Goal: Task Accomplishment & Management: Complete application form

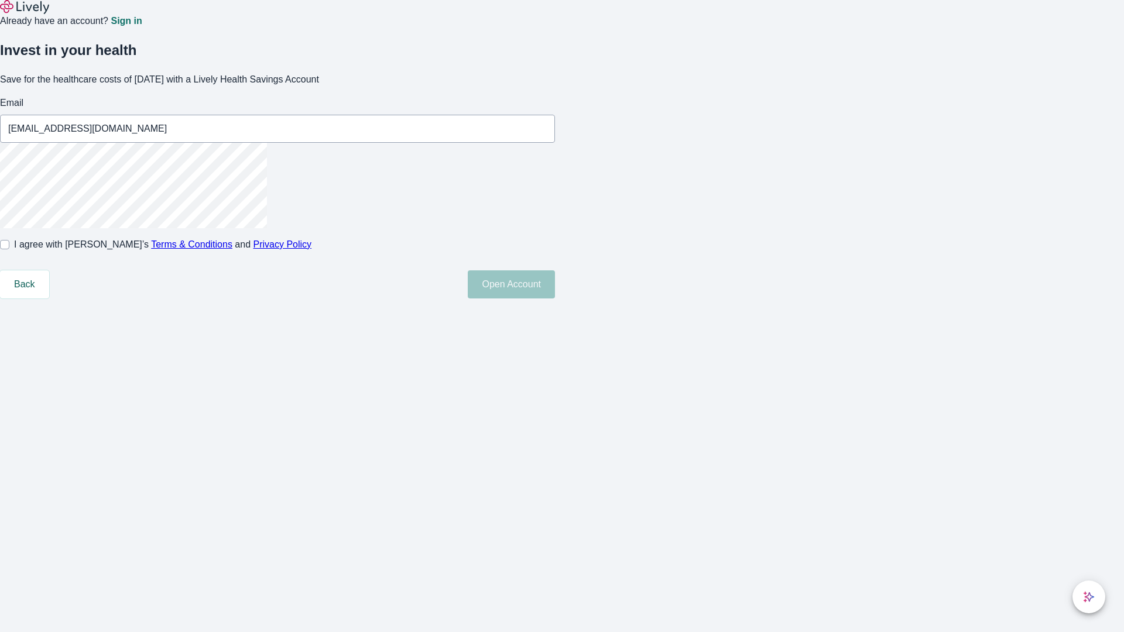
click at [9, 249] on input "I agree with Lively’s Terms & Conditions and Privacy Policy" at bounding box center [4, 244] width 9 height 9
checkbox input "true"
click at [555, 298] on button "Open Account" at bounding box center [511, 284] width 87 height 28
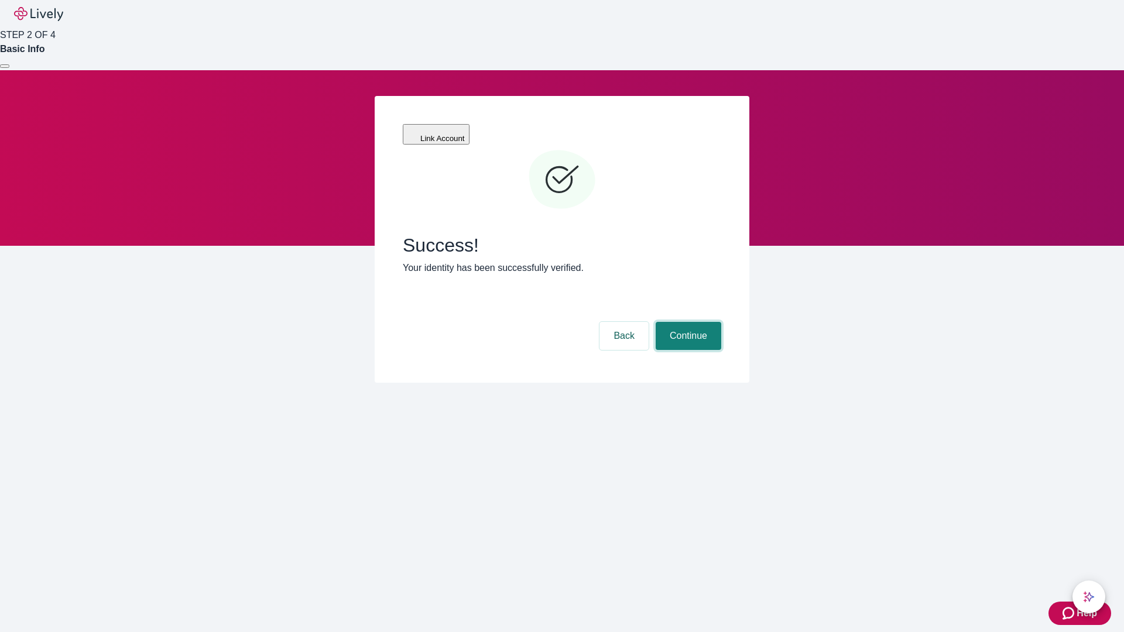
click at [686, 322] on button "Continue" at bounding box center [688, 336] width 66 height 28
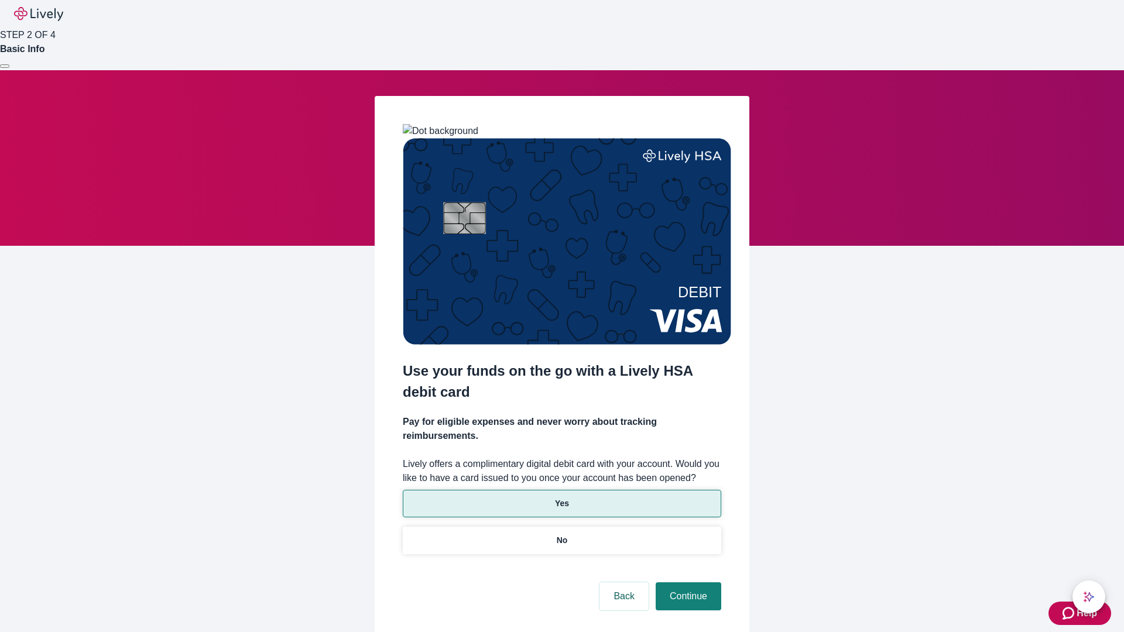
click at [561, 497] on p "Yes" at bounding box center [562, 503] width 14 height 12
click at [686, 582] on button "Continue" at bounding box center [688, 596] width 66 height 28
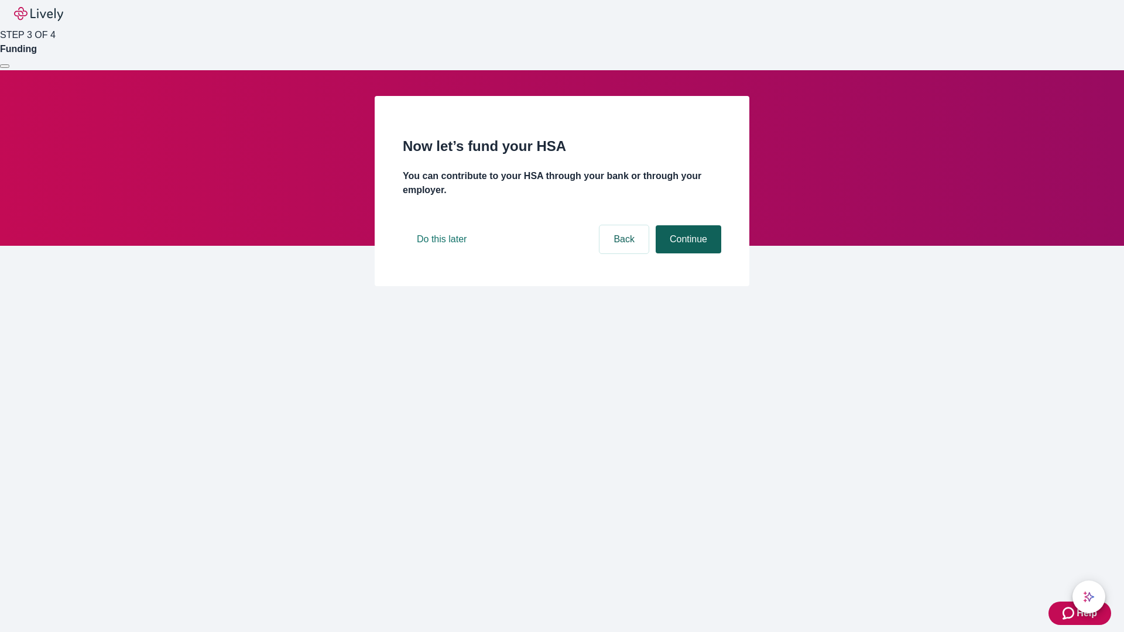
click at [686, 253] on button "Continue" at bounding box center [688, 239] width 66 height 28
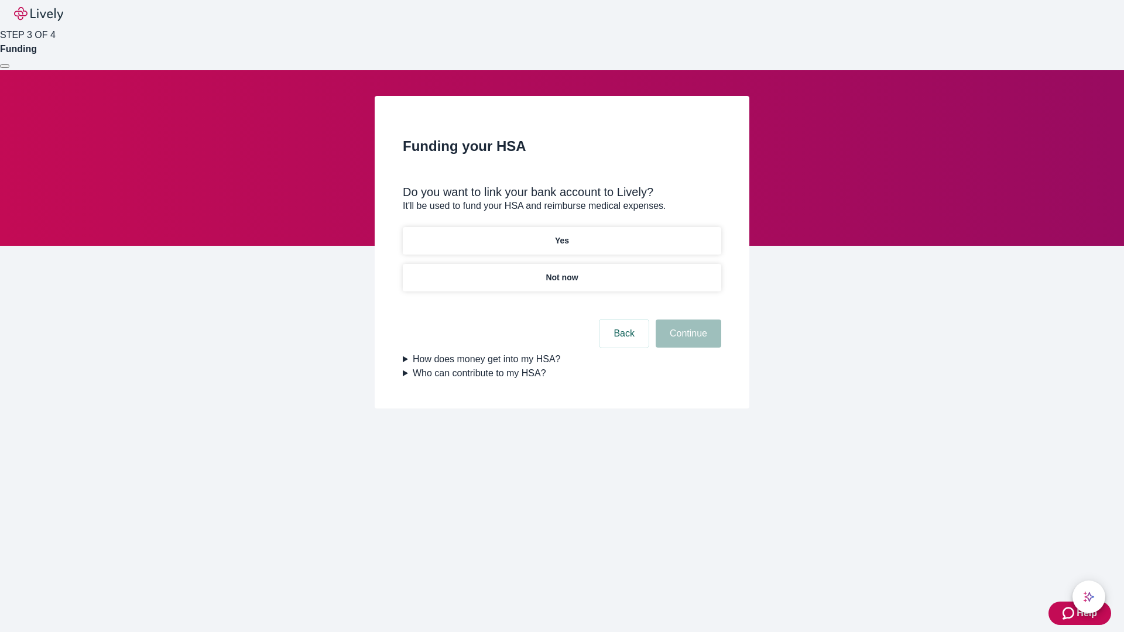
click at [561, 272] on p "Not now" at bounding box center [561, 278] width 32 height 12
click at [686, 341] on button "Continue" at bounding box center [688, 334] width 66 height 28
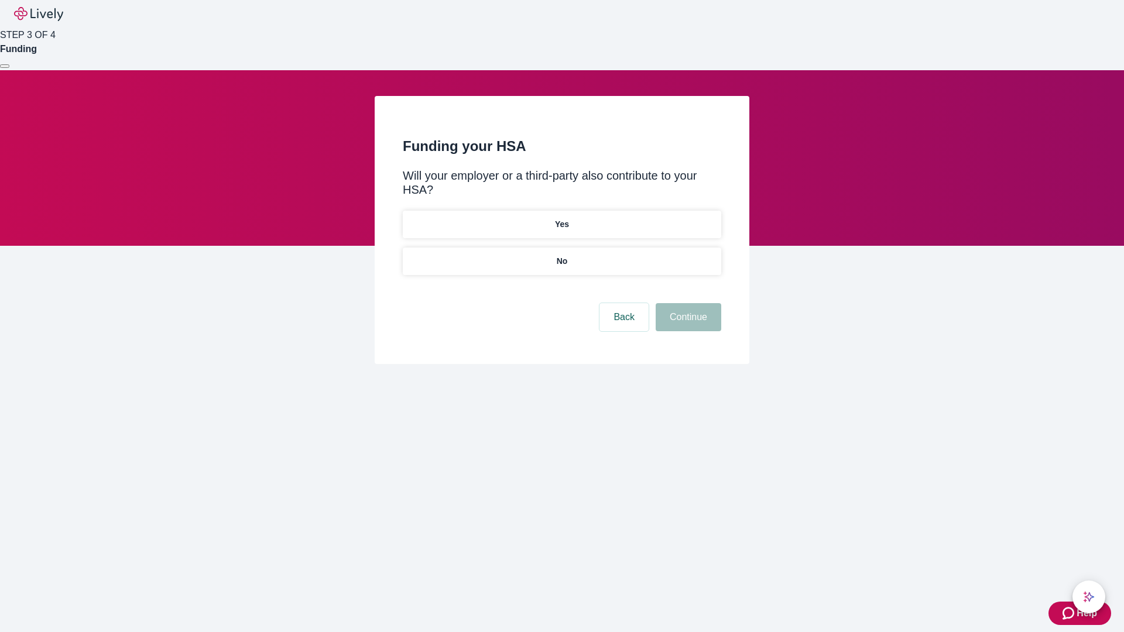
click at [561, 255] on p "No" at bounding box center [562, 261] width 11 height 12
click at [686, 303] on button "Continue" at bounding box center [688, 317] width 66 height 28
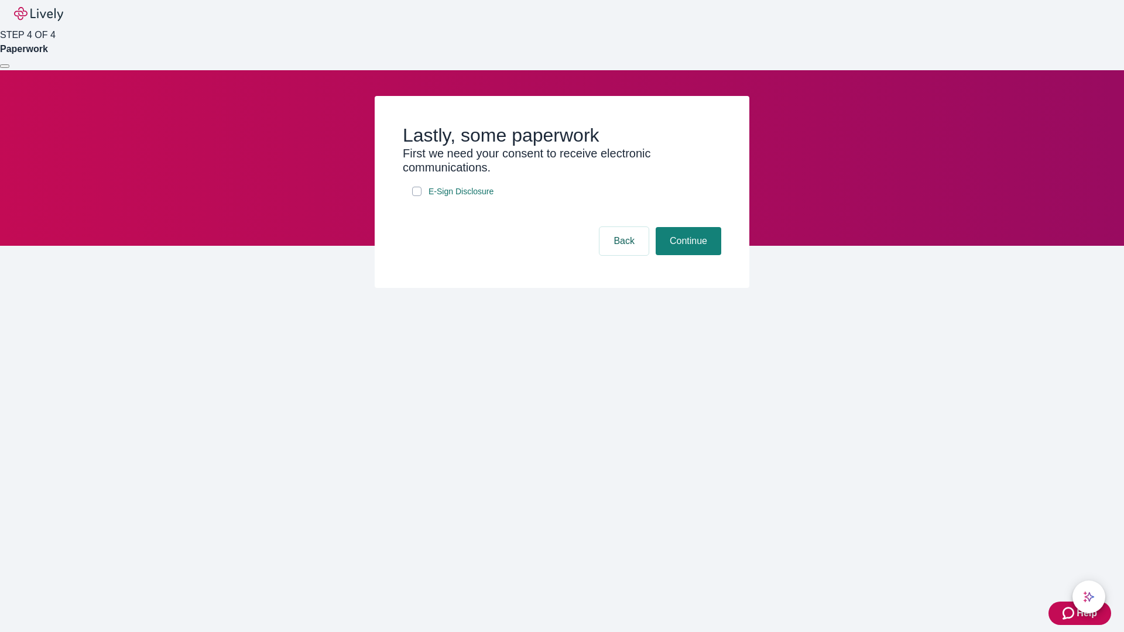
click at [417, 196] on input "E-Sign Disclosure" at bounding box center [416, 191] width 9 height 9
checkbox input "true"
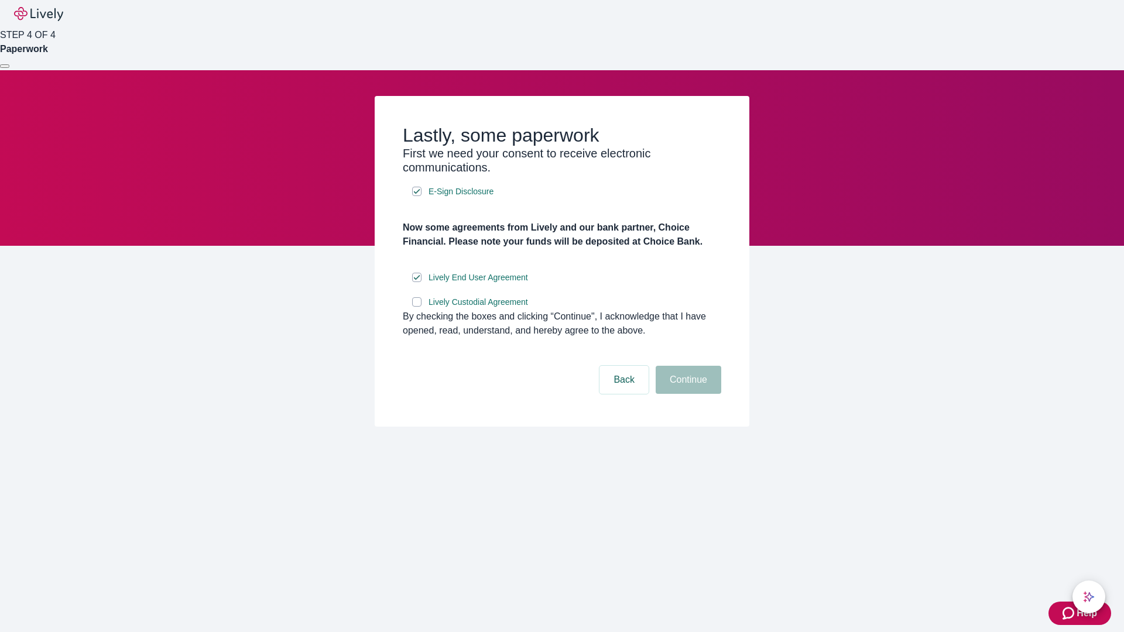
click at [417, 307] on input "Lively Custodial Agreement" at bounding box center [416, 301] width 9 height 9
checkbox input "true"
click at [686, 394] on button "Continue" at bounding box center [688, 380] width 66 height 28
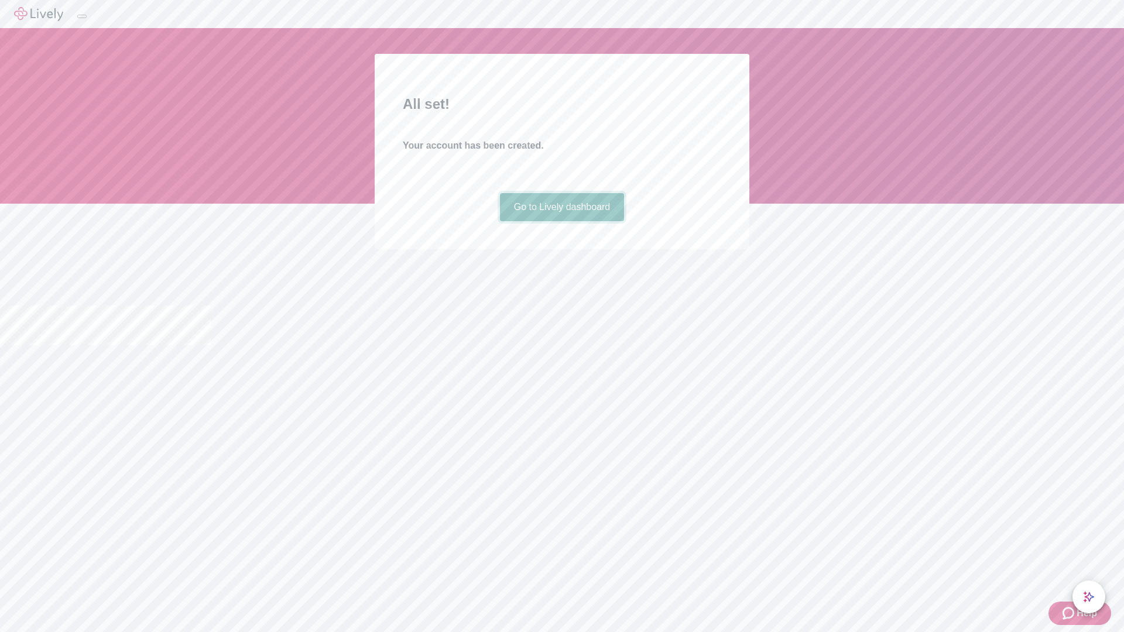
click at [561, 221] on link "Go to Lively dashboard" at bounding box center [562, 207] width 125 height 28
